Goal: Information Seeking & Learning: Learn about a topic

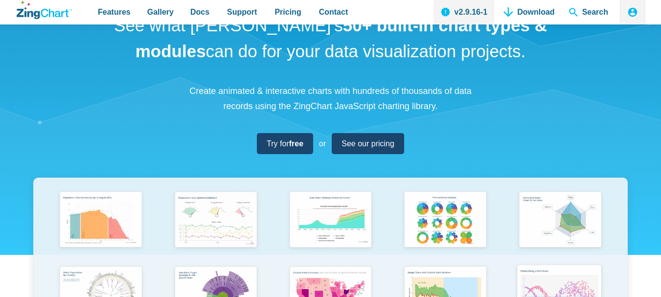
scroll to position [49, 0]
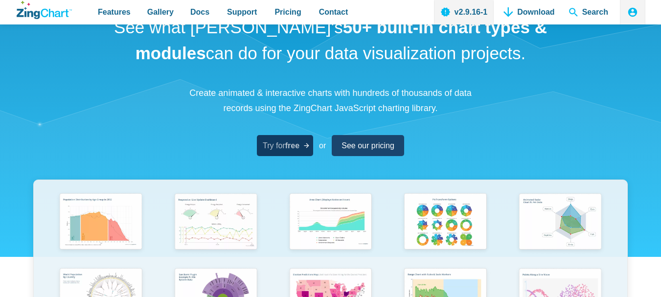
click at [293, 152] on span "Try for free" at bounding box center [281, 145] width 37 height 13
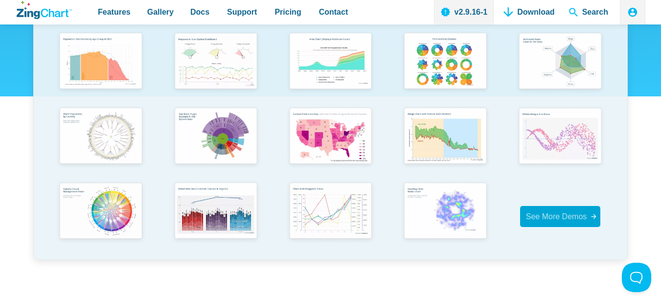
scroll to position [196, 0]
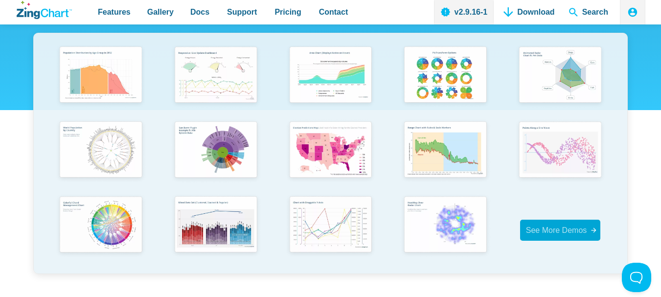
click at [584, 234] on span "See More Demos" at bounding box center [556, 230] width 61 height 8
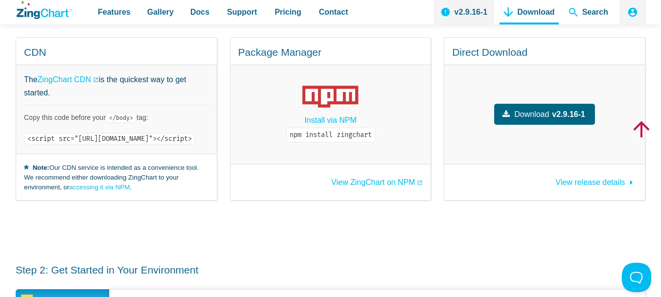
click at [577, 108] on strong "v2.9.16-1" at bounding box center [568, 114] width 33 height 13
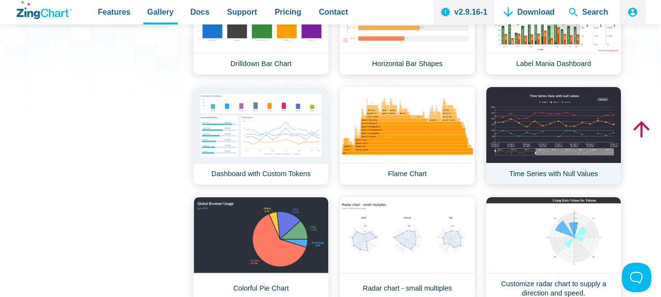
scroll to position [245, 0]
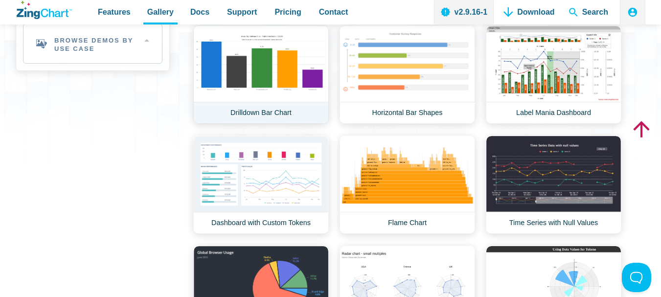
click at [326, 70] on link "Drilldown Bar Chart" at bounding box center [261, 74] width 136 height 98
click at [243, 76] on link "Drilldown Bar Chart" at bounding box center [261, 74] width 136 height 98
click at [271, 115] on link "Drilldown Bar Chart" at bounding box center [261, 74] width 136 height 98
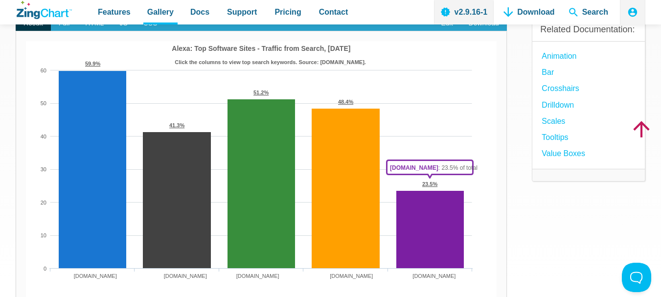
scroll to position [98, 0]
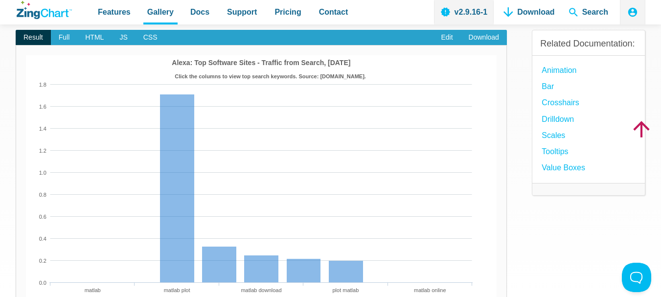
click at [89, 126] on img "App Content" at bounding box center [261, 184] width 471 height 259
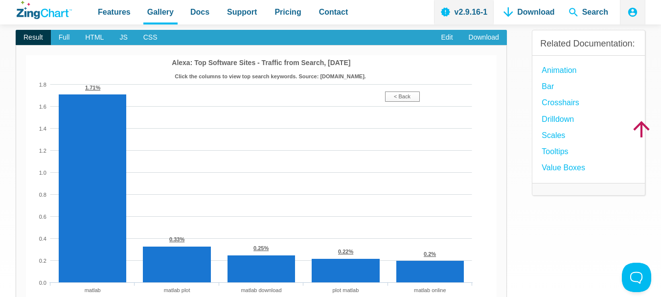
click at [55, 142] on img "App Content" at bounding box center [261, 184] width 471 height 259
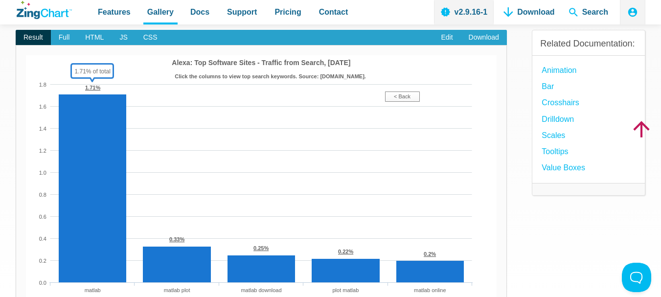
click at [62, 37] on span "Full" at bounding box center [64, 38] width 27 height 16
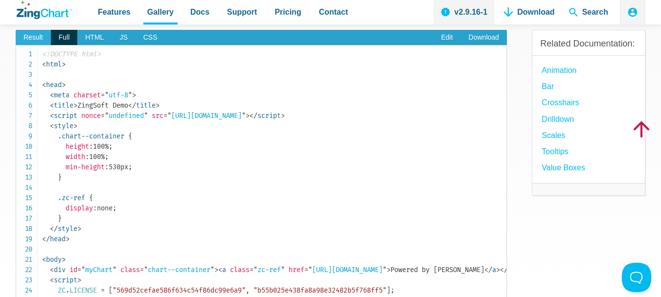
click at [39, 36] on span "Result" at bounding box center [33, 38] width 35 height 16
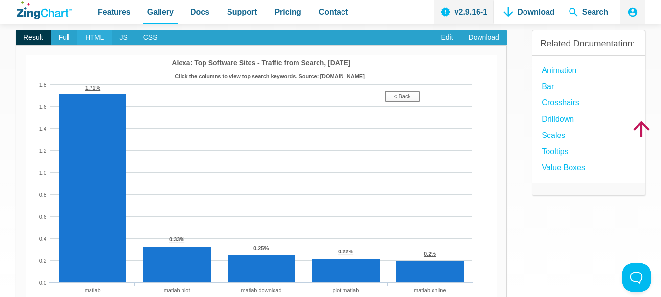
click at [90, 34] on span "HTML" at bounding box center [94, 38] width 34 height 16
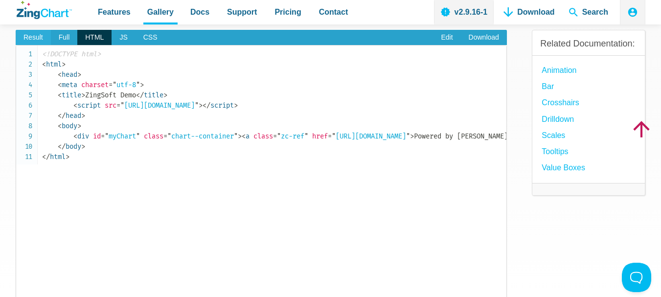
click at [37, 36] on span "Result" at bounding box center [33, 38] width 35 height 16
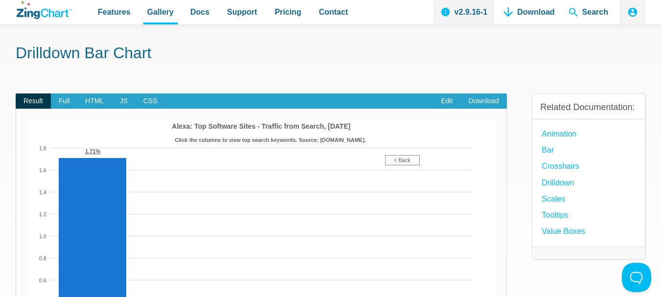
scroll to position [0, 0]
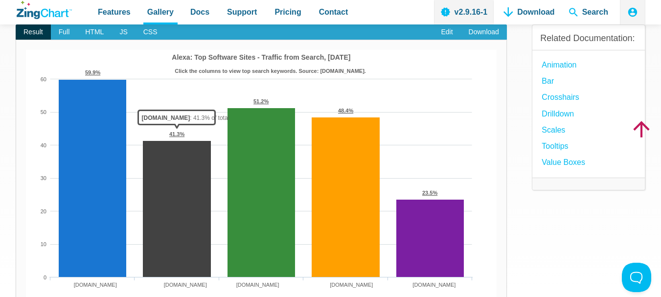
scroll to position [98, 0]
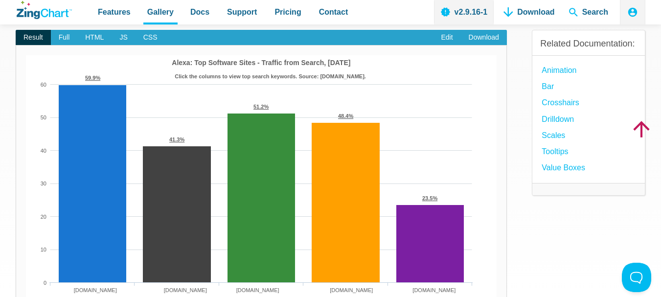
click at [483, 120] on img "App Content" at bounding box center [261, 184] width 471 height 259
click at [445, 39] on link "Edit" at bounding box center [446, 38] width 27 height 16
